Goal: Information Seeking & Learning: Learn about a topic

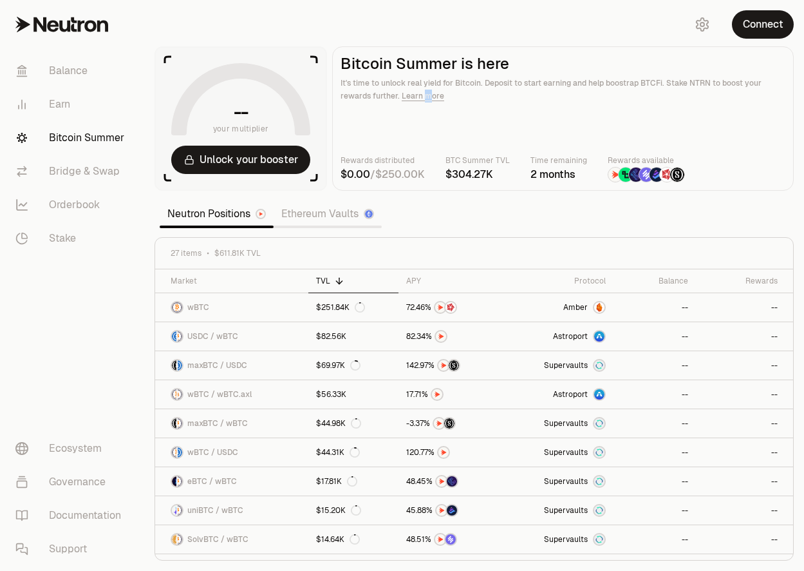
click at [424, 93] on p "It's time to unlock real yield for Bitcoin. Deposit to start earning and help b…" at bounding box center [563, 90] width 445 height 26
drag, startPoint x: 424, startPoint y: 95, endPoint x: 419, endPoint y: 101, distance: 7.9
click at [419, 101] on p "It's time to unlock real yield for Bitcoin. Deposit to start earning and help b…" at bounding box center [563, 90] width 445 height 26
click at [424, 102] on p "It's time to unlock real yield for Bitcoin. Deposit to start earning and help b…" at bounding box center [563, 90] width 445 height 26
click at [427, 99] on link "Learn more" at bounding box center [423, 96] width 42 height 10
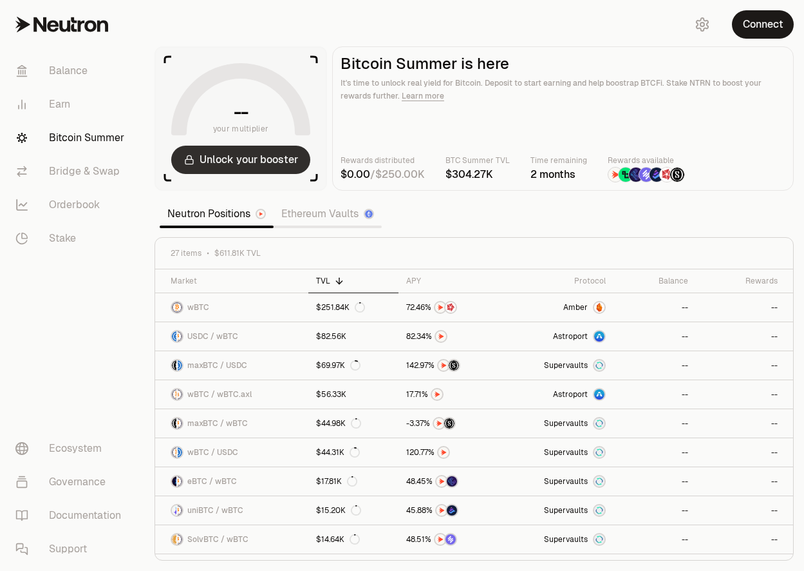
click at [252, 161] on button "Unlock your booster" at bounding box center [240, 160] width 139 height 28
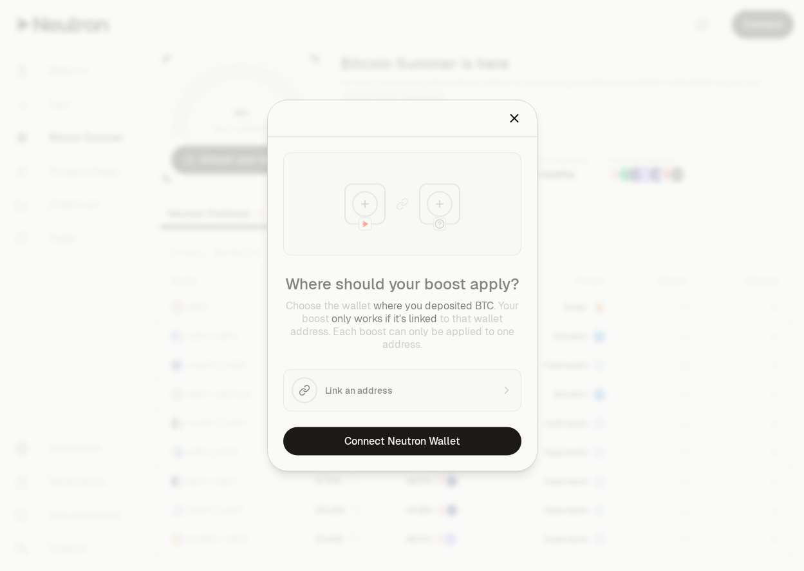
click at [535, 115] on div "Boost an address Please select address to boost." at bounding box center [402, 118] width 269 height 37
click at [527, 124] on div "Boost an address Please select address to boost." at bounding box center [402, 118] width 269 height 37
click at [527, 129] on div "Boost an address Please select address to boost." at bounding box center [402, 118] width 269 height 37
click at [518, 121] on icon "Close" at bounding box center [514, 118] width 14 height 14
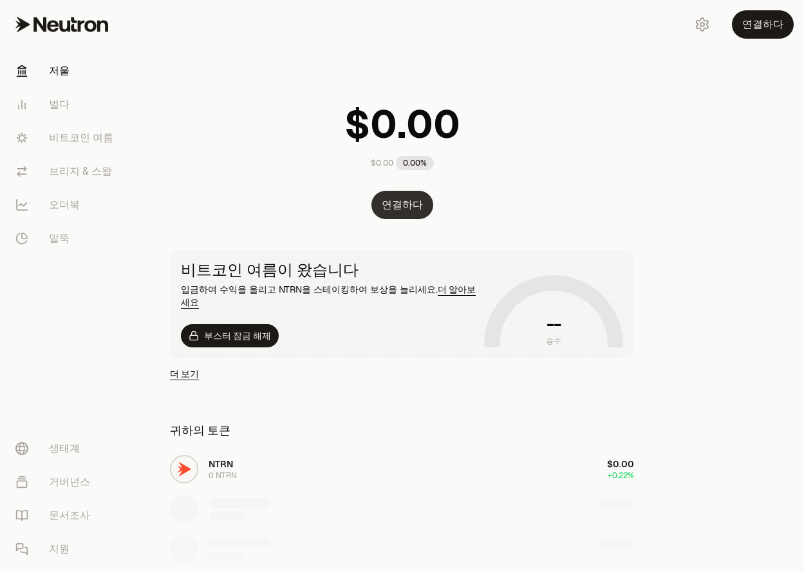
click at [402, 216] on button "연결하다" at bounding box center [403, 205] width 62 height 28
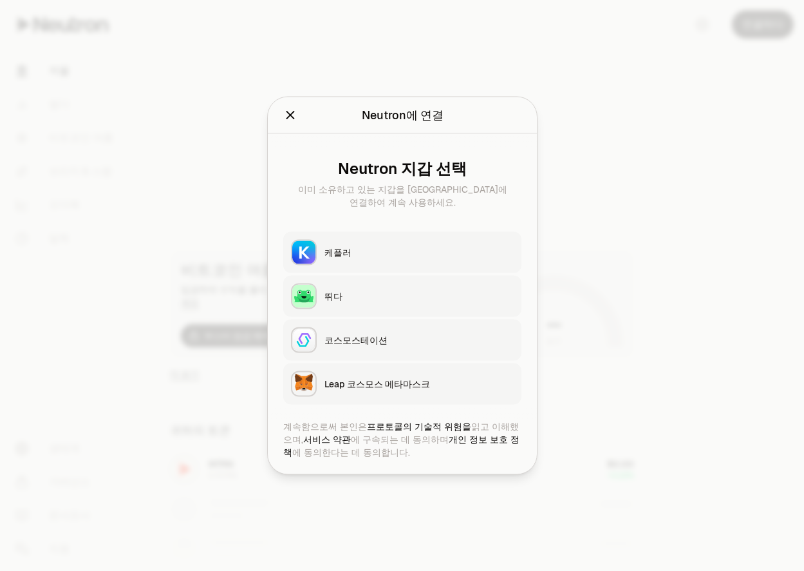
click at [374, 250] on div "케플러" at bounding box center [419, 252] width 189 height 13
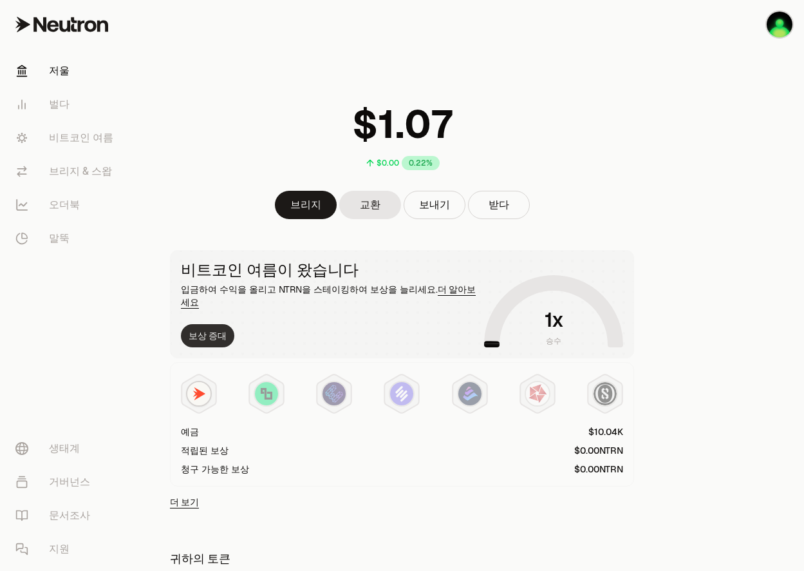
click at [202, 325] on button "보상 증대" at bounding box center [207, 335] width 53 height 23
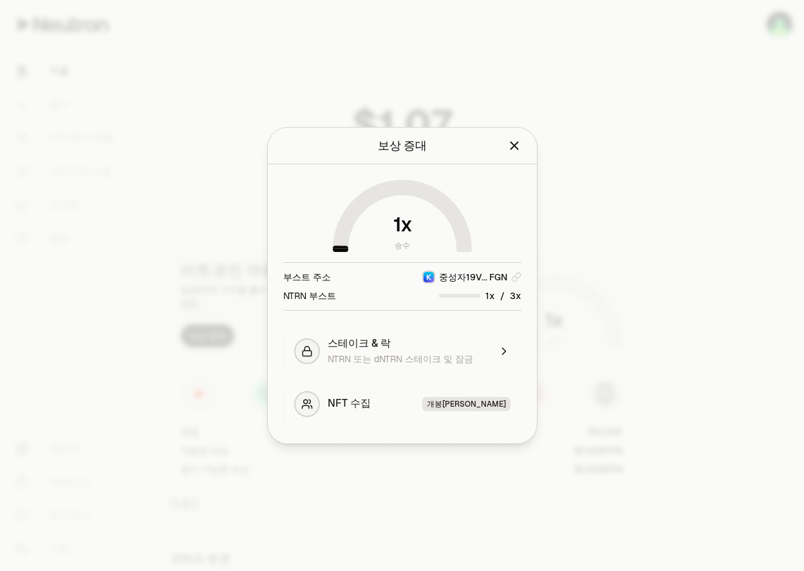
click at [360, 297] on div "NTRN 부스트 /" at bounding box center [402, 295] width 238 height 14
click at [477, 298] on div "/" at bounding box center [480, 295] width 82 height 14
click at [509, 297] on span "0 1 2 3 4 5 6 7 8 9" at bounding box center [512, 295] width 15 height 14
click at [511, 297] on span "3" at bounding box center [513, 296] width 6 height 12
click at [420, 300] on div "NTRN 부스트 /" at bounding box center [402, 295] width 238 height 14
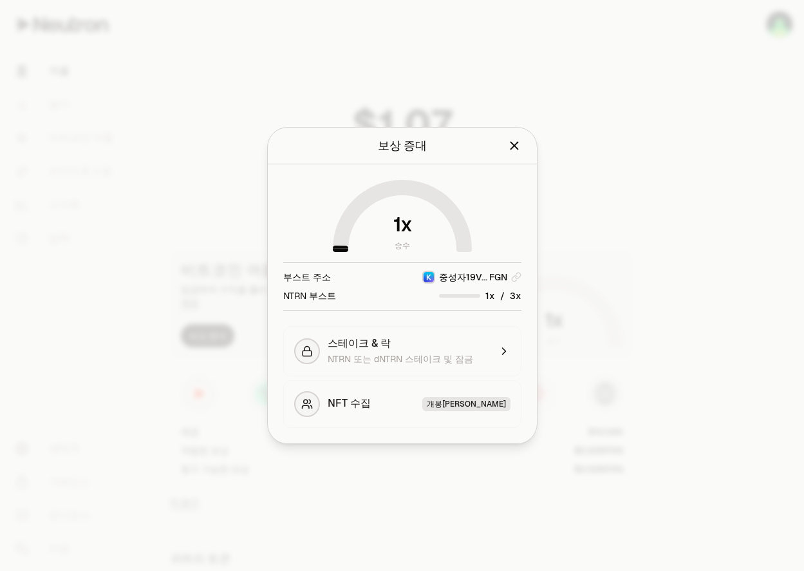
click at [375, 227] on icon at bounding box center [402, 216] width 139 height 72
click at [360, 211] on icon at bounding box center [403, 218] width 124 height 62
click at [431, 222] on icon at bounding box center [402, 216] width 139 height 72
click at [398, 229] on span "1" at bounding box center [397, 224] width 8 height 24
click at [413, 359] on span "NTRN 또는 dNTRN 스테이크 및 잠금" at bounding box center [401, 359] width 146 height 12
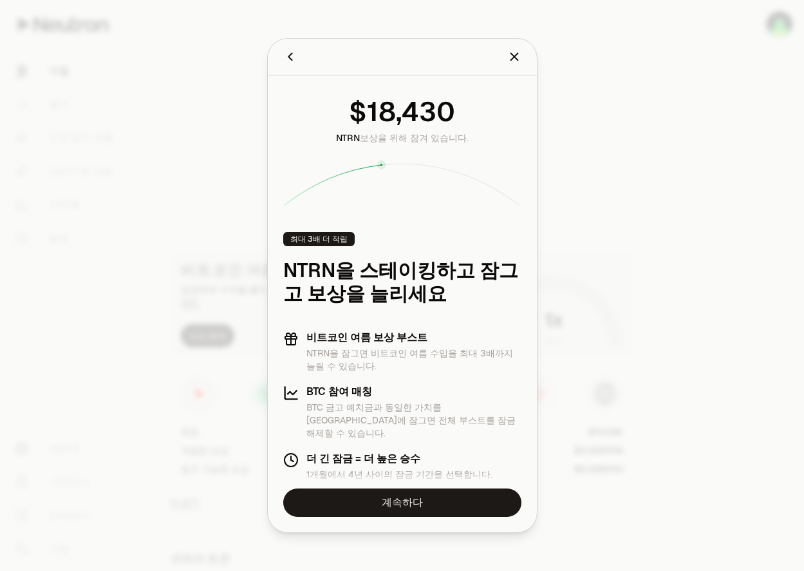
click at [511, 61] on icon "닫다" at bounding box center [514, 57] width 8 height 8
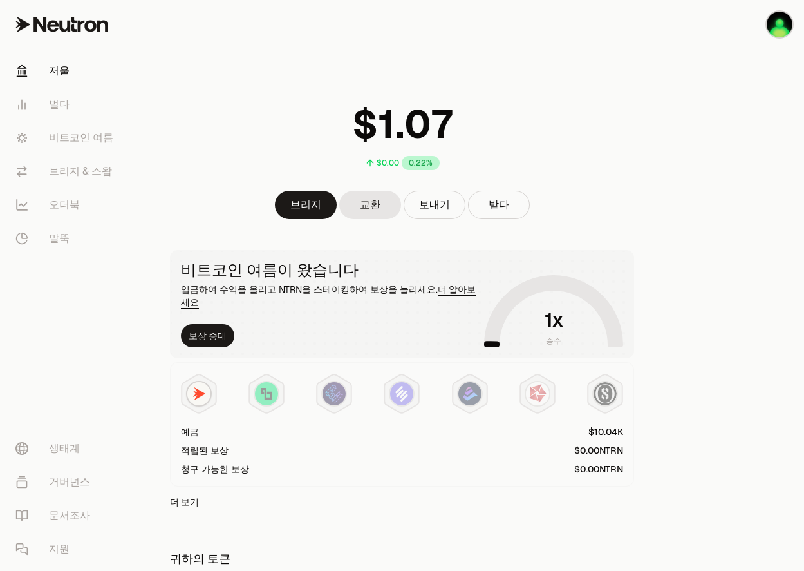
click at [195, 495] on link "더 보기" at bounding box center [184, 501] width 29 height 13
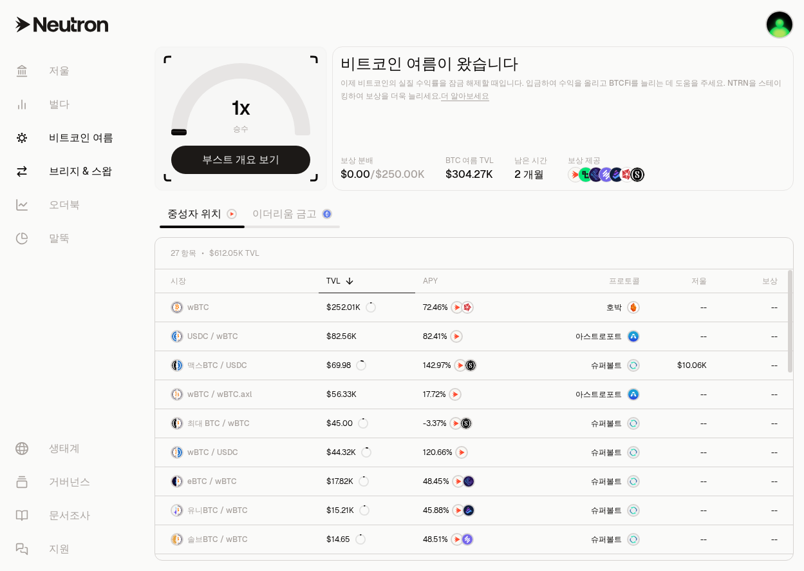
click at [70, 171] on font "브리지 & 스왑" at bounding box center [80, 171] width 63 height 15
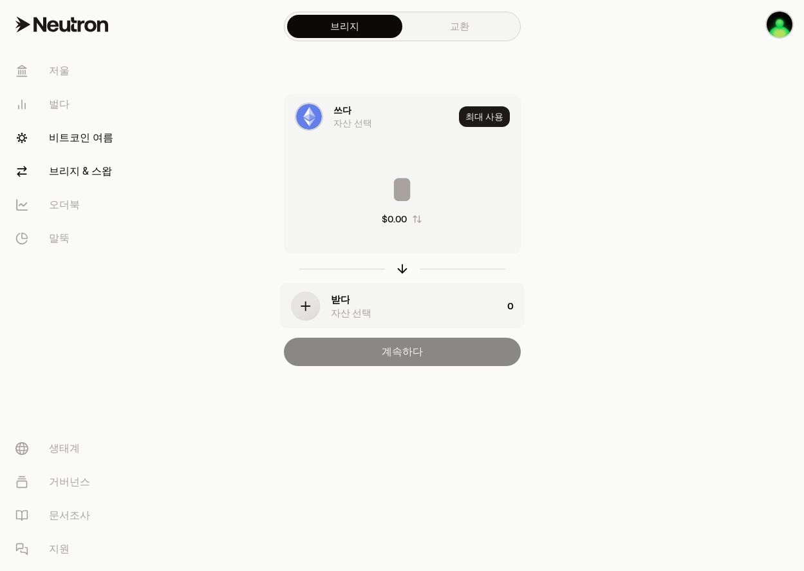
click at [64, 144] on font "비트코인 여름" at bounding box center [81, 137] width 64 height 15
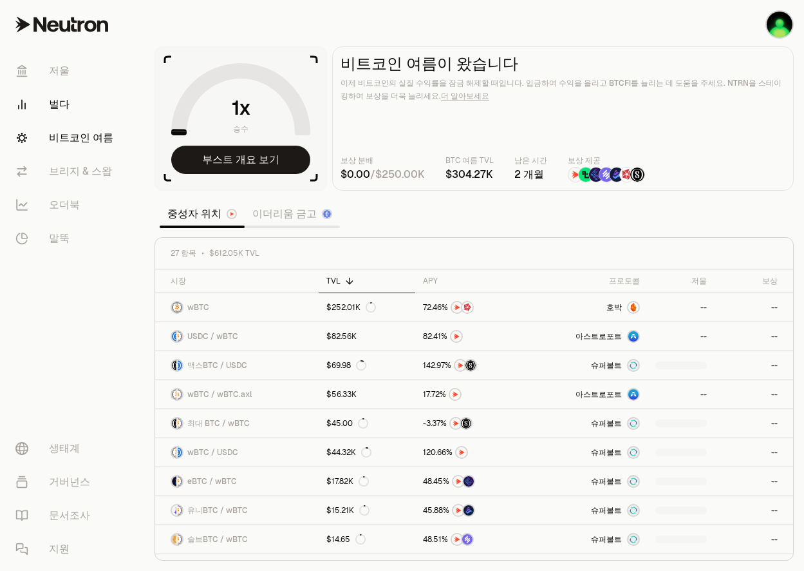
click at [64, 113] on link "벌다" at bounding box center [72, 104] width 134 height 33
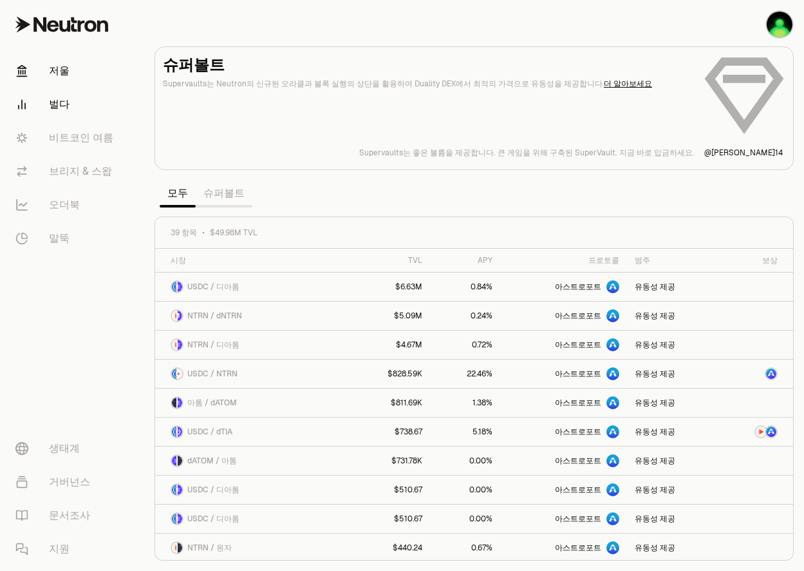
click at [64, 79] on link "저울" at bounding box center [72, 70] width 134 height 33
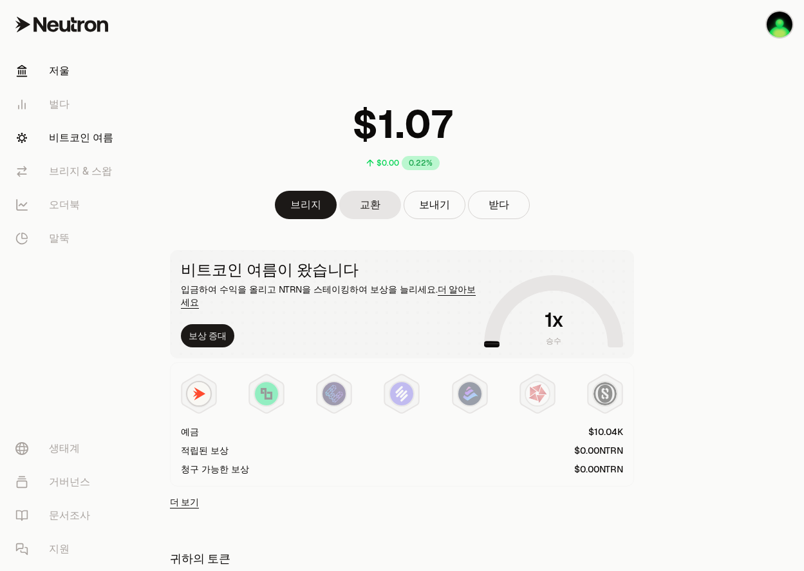
click at [65, 152] on link "비트코인 여름" at bounding box center [72, 137] width 134 height 33
click at [81, 141] on font "비트코인 여름" at bounding box center [81, 137] width 64 height 15
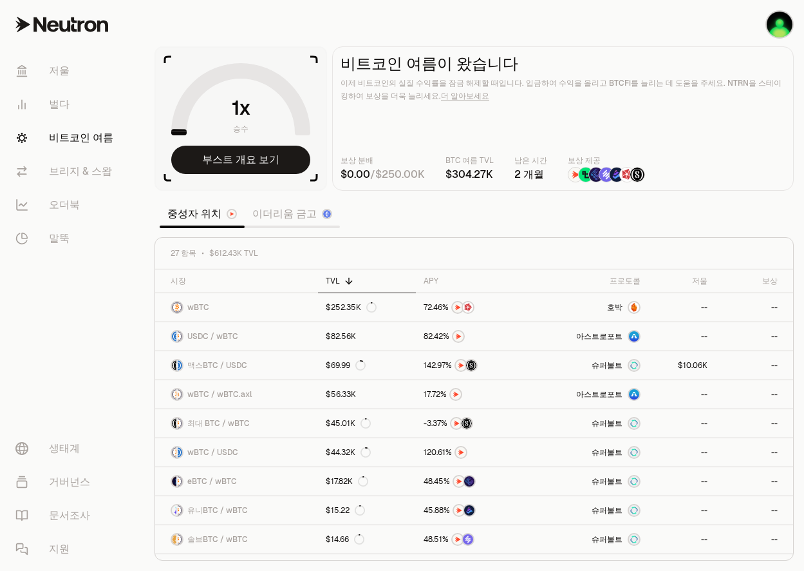
click at [612, 234] on section "승수 부스트 개요 보기 비트코인 여름이 왔습니다 이제 비트코인의 실질 수익률을 잠금 해제할 때입니다. 입금하여 수익을 올리고 BTCFi를 늘리…" at bounding box center [474, 285] width 660 height 571
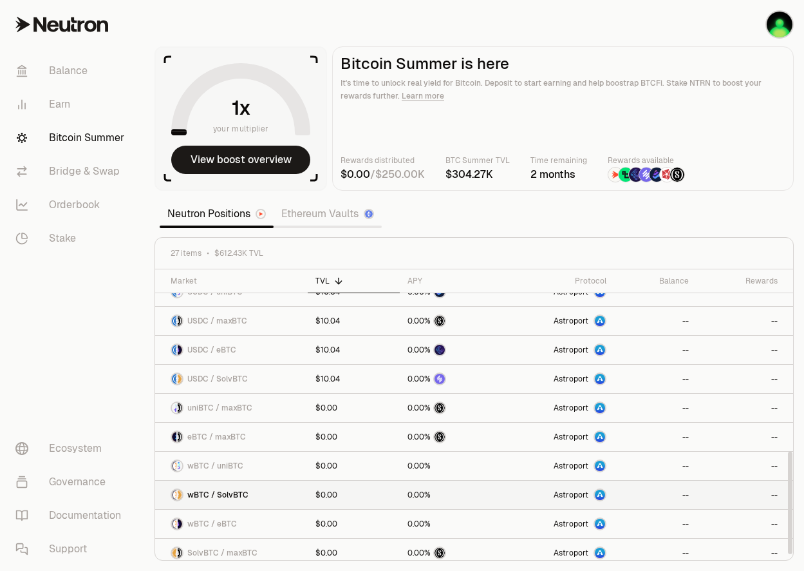
scroll to position [515, 0]
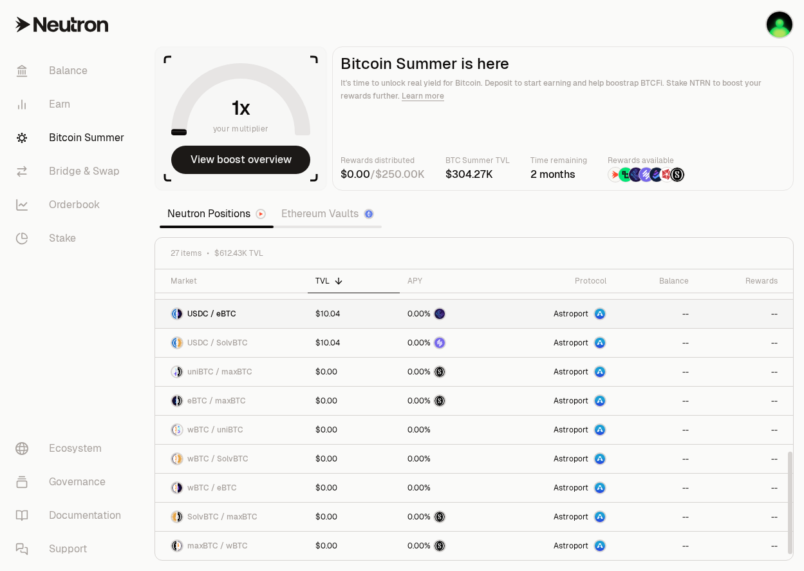
drag, startPoint x: 147, startPoint y: 511, endPoint x: 176, endPoint y: 304, distance: 209.3
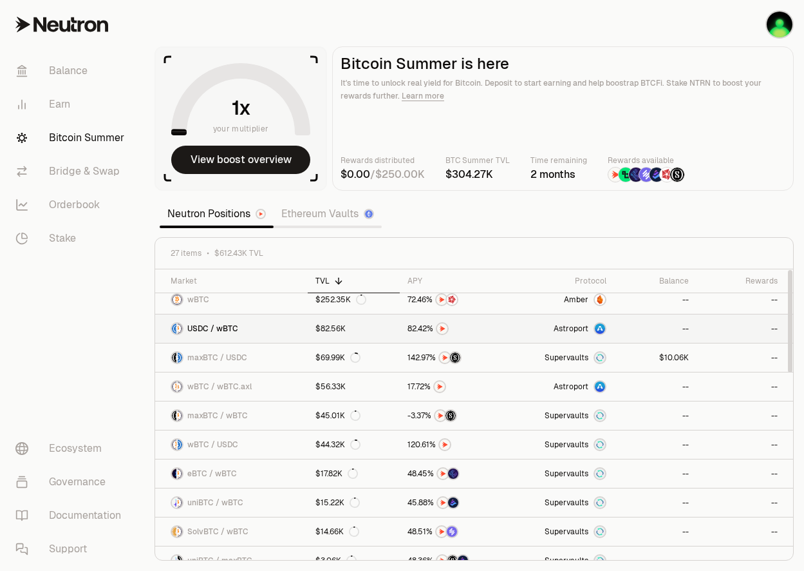
scroll to position [0, 0]
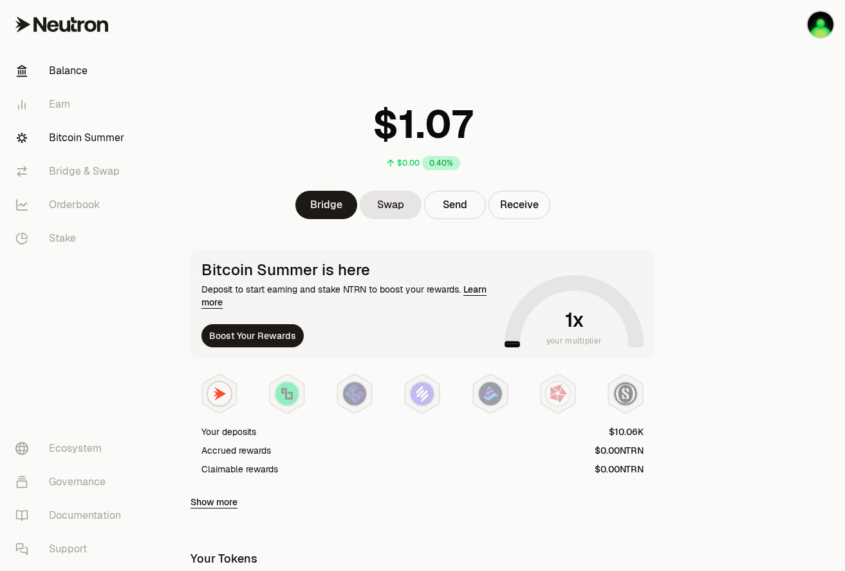
click at [86, 142] on link "Bitcoin Summer" at bounding box center [72, 137] width 134 height 33
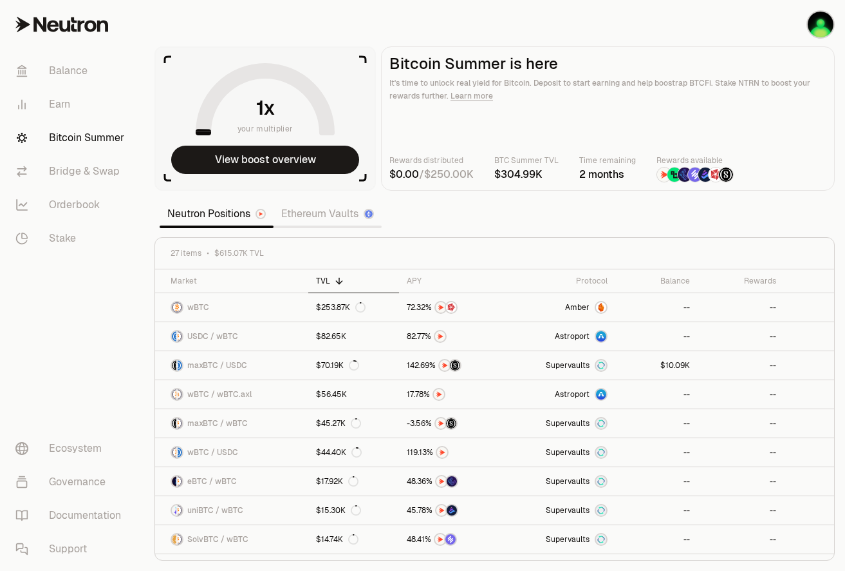
drag, startPoint x: 509, startPoint y: 176, endPoint x: 544, endPoint y: 178, distance: 34.8
click at [543, 178] on number-flow-react at bounding box center [519, 174] width 48 height 15
drag, startPoint x: 544, startPoint y: 178, endPoint x: 486, endPoint y: 222, distance: 73.5
click at [486, 222] on section "your multiplier View boost overview Bitcoin Summer is here It's time to unlock …" at bounding box center [494, 285] width 701 height 571
click at [728, 175] on img at bounding box center [726, 174] width 14 height 14
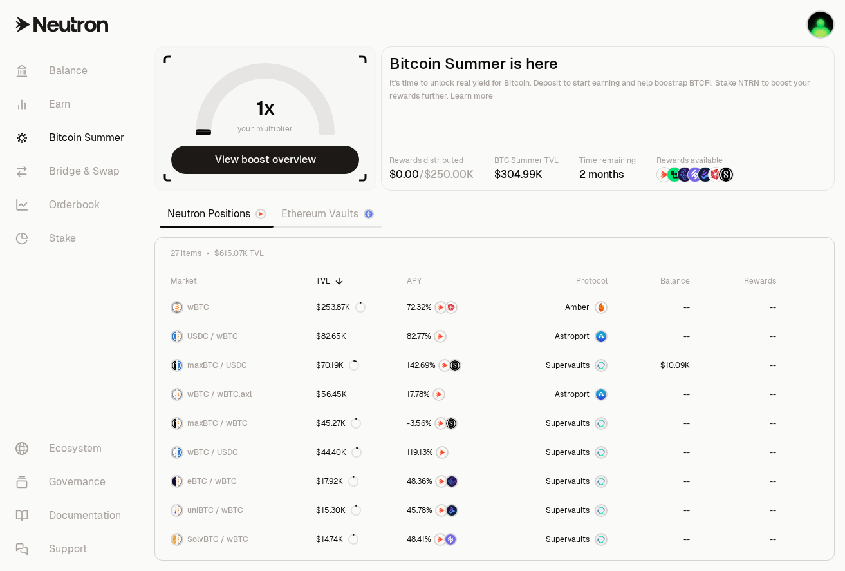
click at [475, 100] on link "Learn more" at bounding box center [472, 96] width 42 height 10
